Goal: Find specific page/section: Find specific page/section

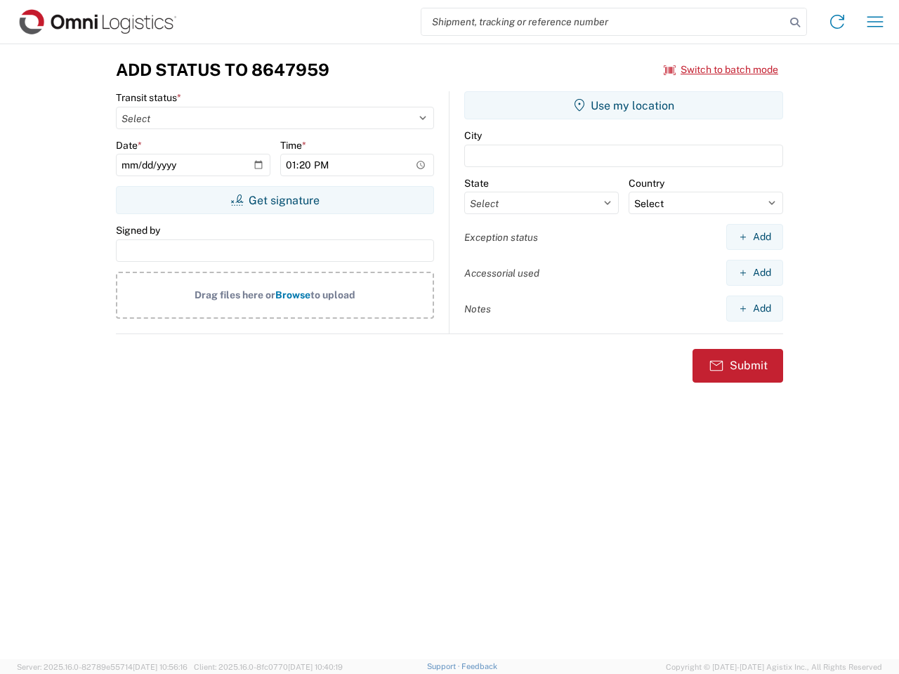
click at [603, 22] on input "search" at bounding box center [603, 21] width 364 height 27
click at [795, 22] on icon at bounding box center [795, 23] width 20 height 20
click at [837, 22] on icon at bounding box center [837, 22] width 22 height 22
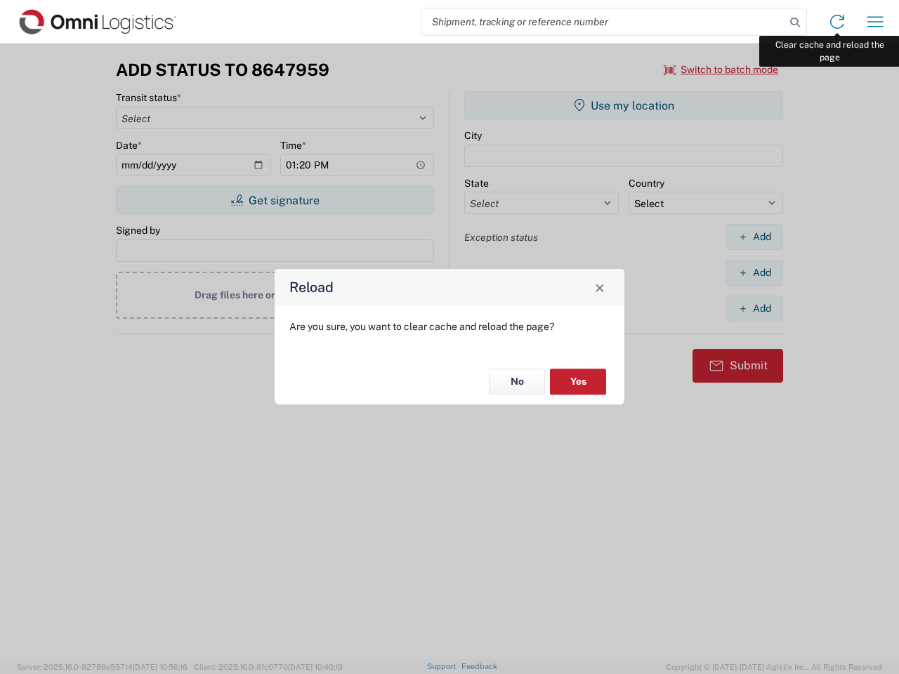
click at [875, 22] on div "Reload Are you sure, you want to clear cache and reload the page? No Yes" at bounding box center [449, 337] width 899 height 674
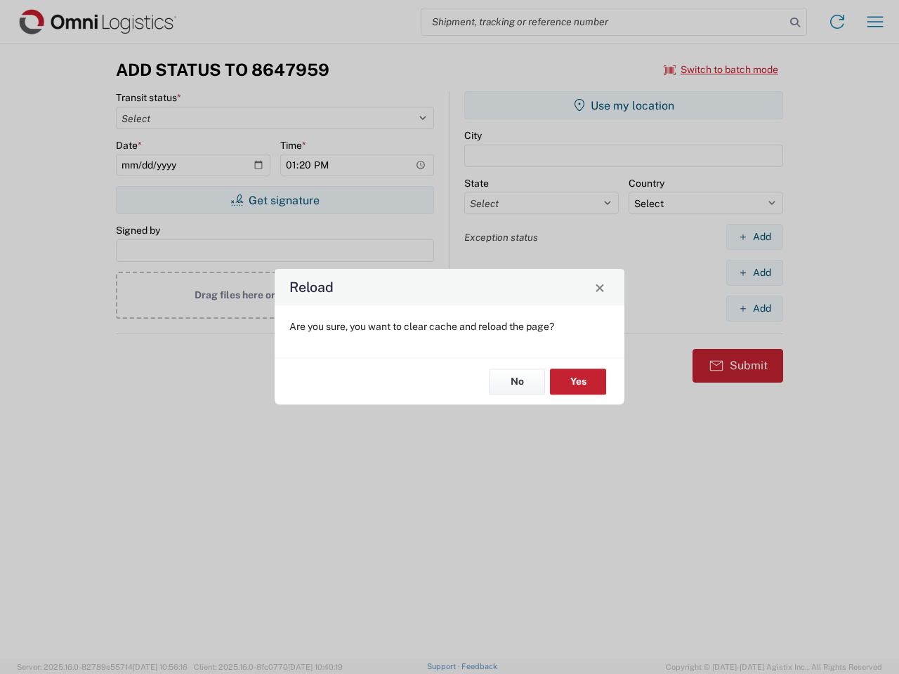
click at [721, 70] on div "Reload Are you sure, you want to clear cache and reload the page? No Yes" at bounding box center [449, 337] width 899 height 674
click at [275, 200] on div "Reload Are you sure, you want to clear cache and reload the page? No Yes" at bounding box center [449, 337] width 899 height 674
click at [624, 105] on div "Reload Are you sure, you want to clear cache and reload the page? No Yes" at bounding box center [449, 337] width 899 height 674
click at [754, 237] on div "Reload Are you sure, you want to clear cache and reload the page? No Yes" at bounding box center [449, 337] width 899 height 674
click at [754, 273] on div "Reload Are you sure, you want to clear cache and reload the page? No Yes" at bounding box center [449, 337] width 899 height 674
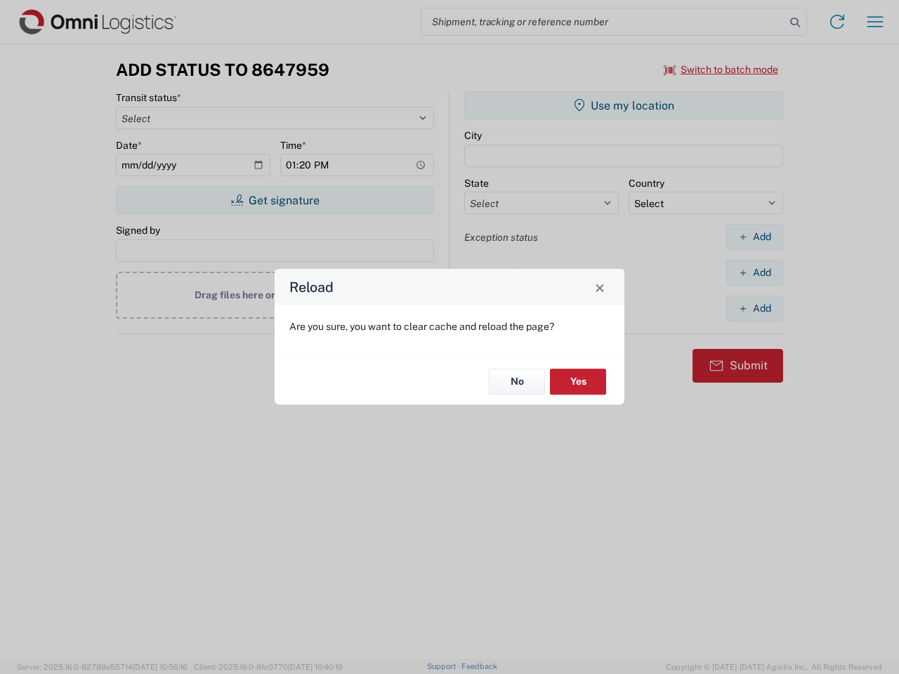
click at [754, 308] on div "Reload Are you sure, you want to clear cache and reload the page? No Yes" at bounding box center [449, 337] width 899 height 674
